Goal: Information Seeking & Learning: Learn about a topic

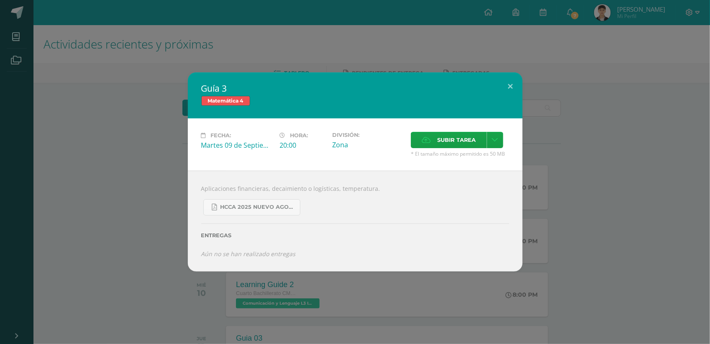
click at [19, 21] on div "Guía 3 Matemática 4 Fecha: [DATE] Hora: 20:00 División: Zona Cancelar" at bounding box center [355, 172] width 710 height 344
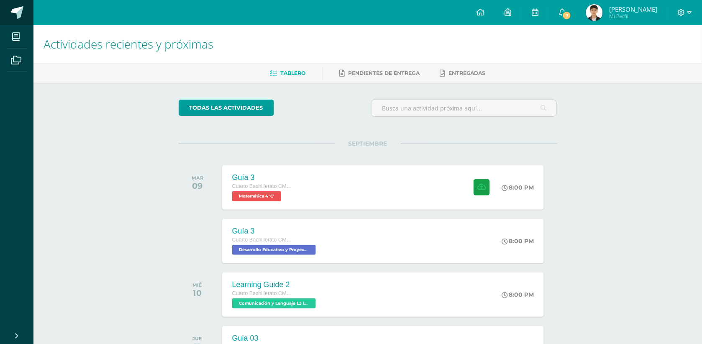
click at [18, 9] on span at bounding box center [17, 12] width 13 height 13
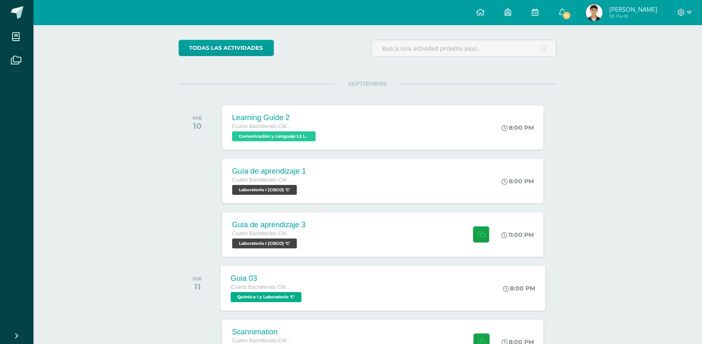
scroll to position [59, 0]
click at [305, 230] on div "Cuarto Bachillerato CMP Bachillerato en CCLL con Orientación en Computación" at bounding box center [267, 234] width 74 height 9
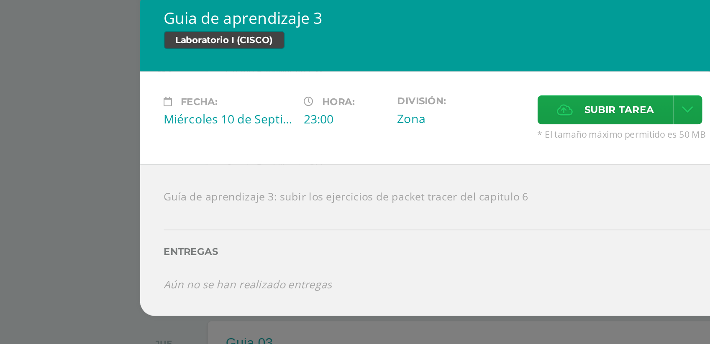
click at [171, 187] on div "Guia de aprendizaje 3 Laboratorio I (CISCO) Fecha: [DATE] Hora: 23:00 División:…" at bounding box center [354, 171] width 703 height 183
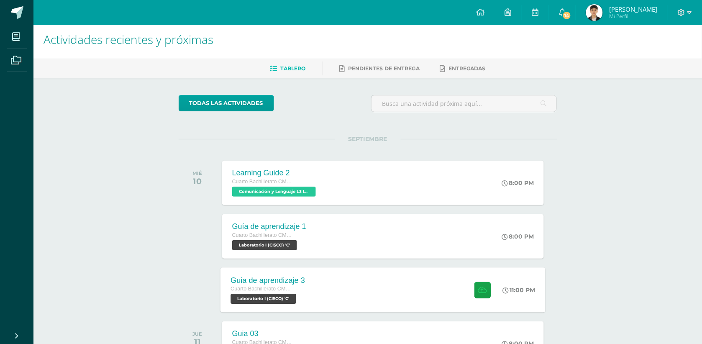
scroll to position [0, 0]
